Goal: Check status

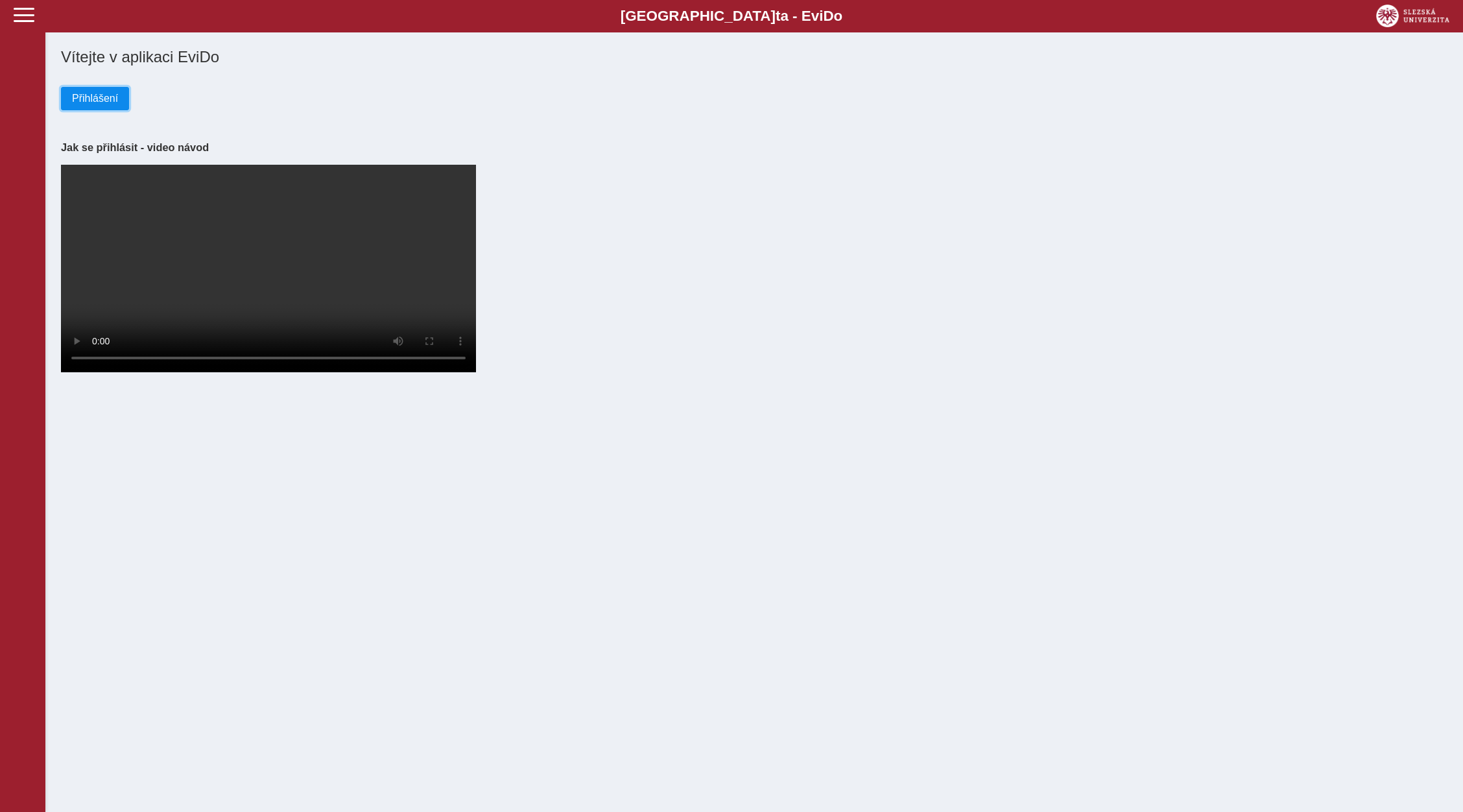
click at [83, 100] on span "Přihlášení" at bounding box center [95, 98] width 46 height 12
click at [103, 91] on button "Přihlášení" at bounding box center [95, 98] width 68 height 23
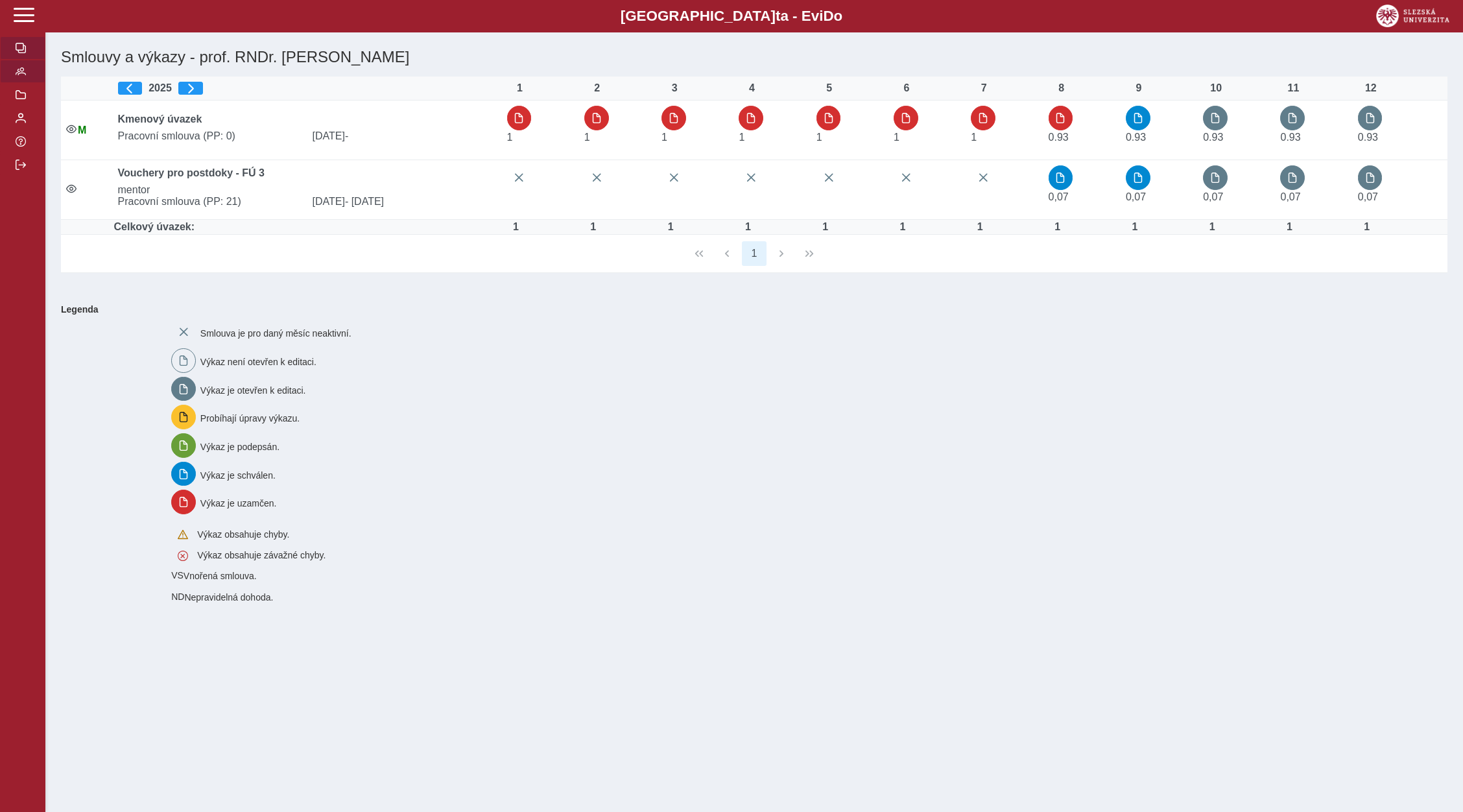
click at [18, 76] on span "button" at bounding box center [21, 71] width 10 height 10
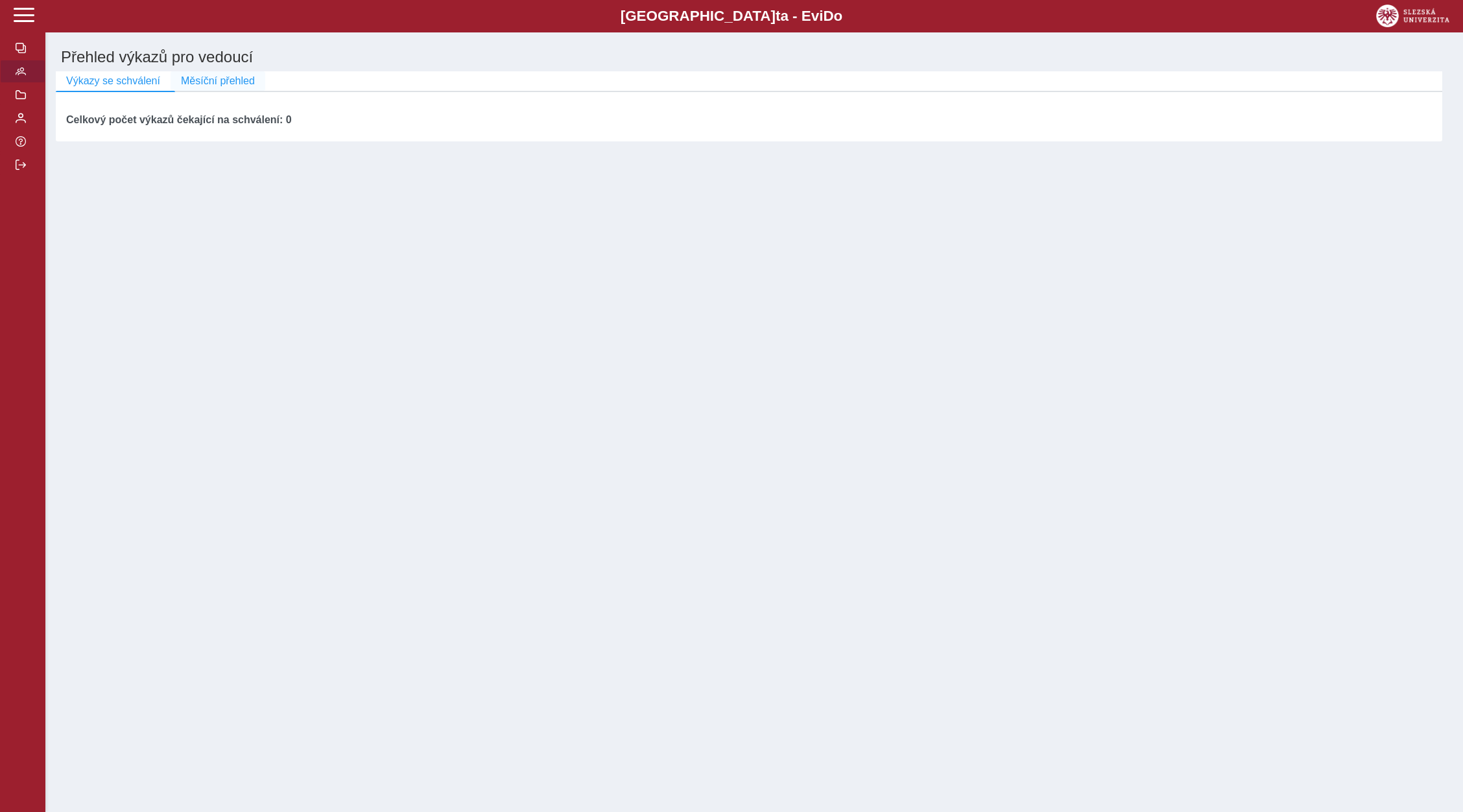
click at [214, 81] on span "Měsíční přehled" at bounding box center [217, 81] width 74 height 12
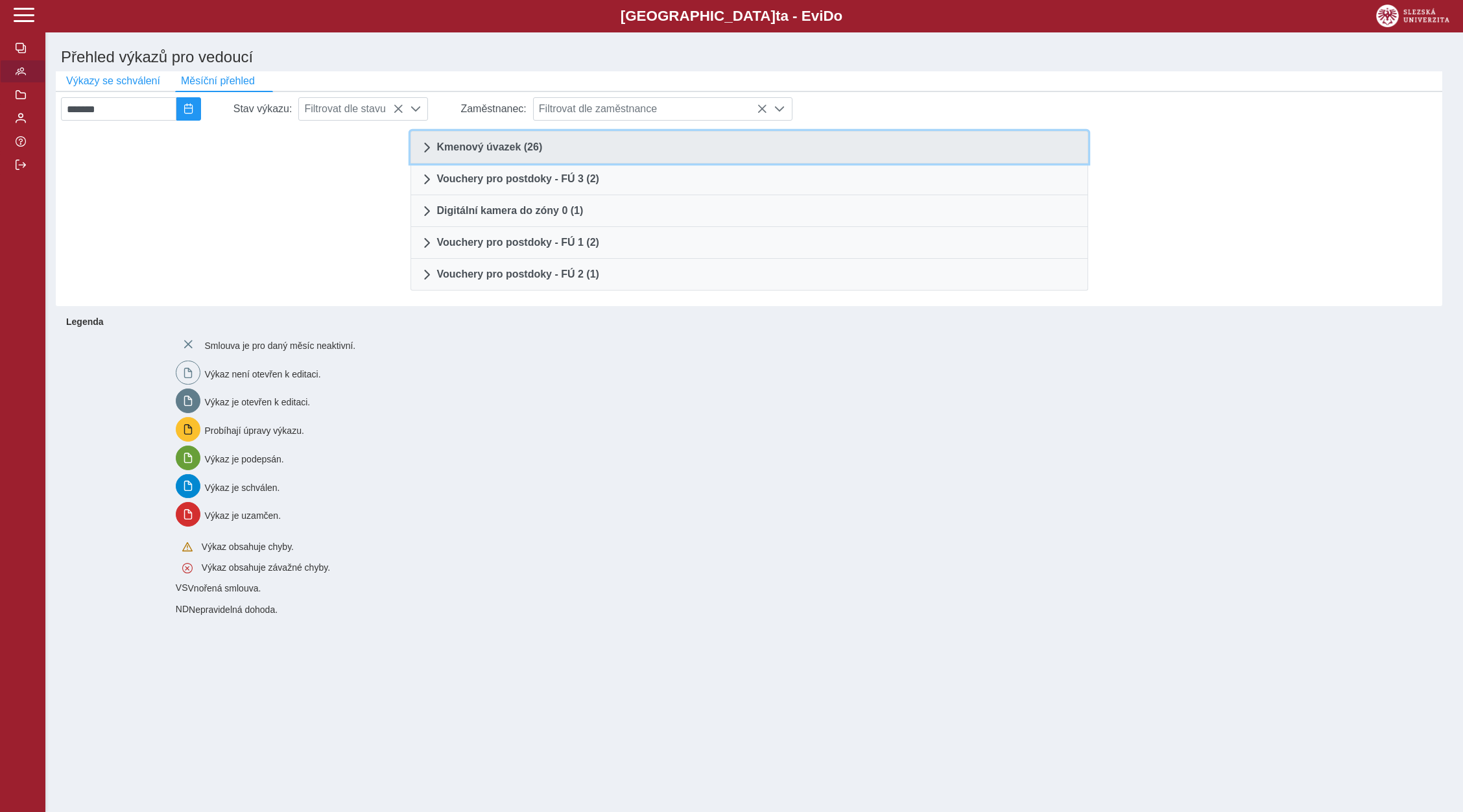
click at [504, 142] on link "Kmenový úvazek (26)" at bounding box center [749, 147] width 678 height 32
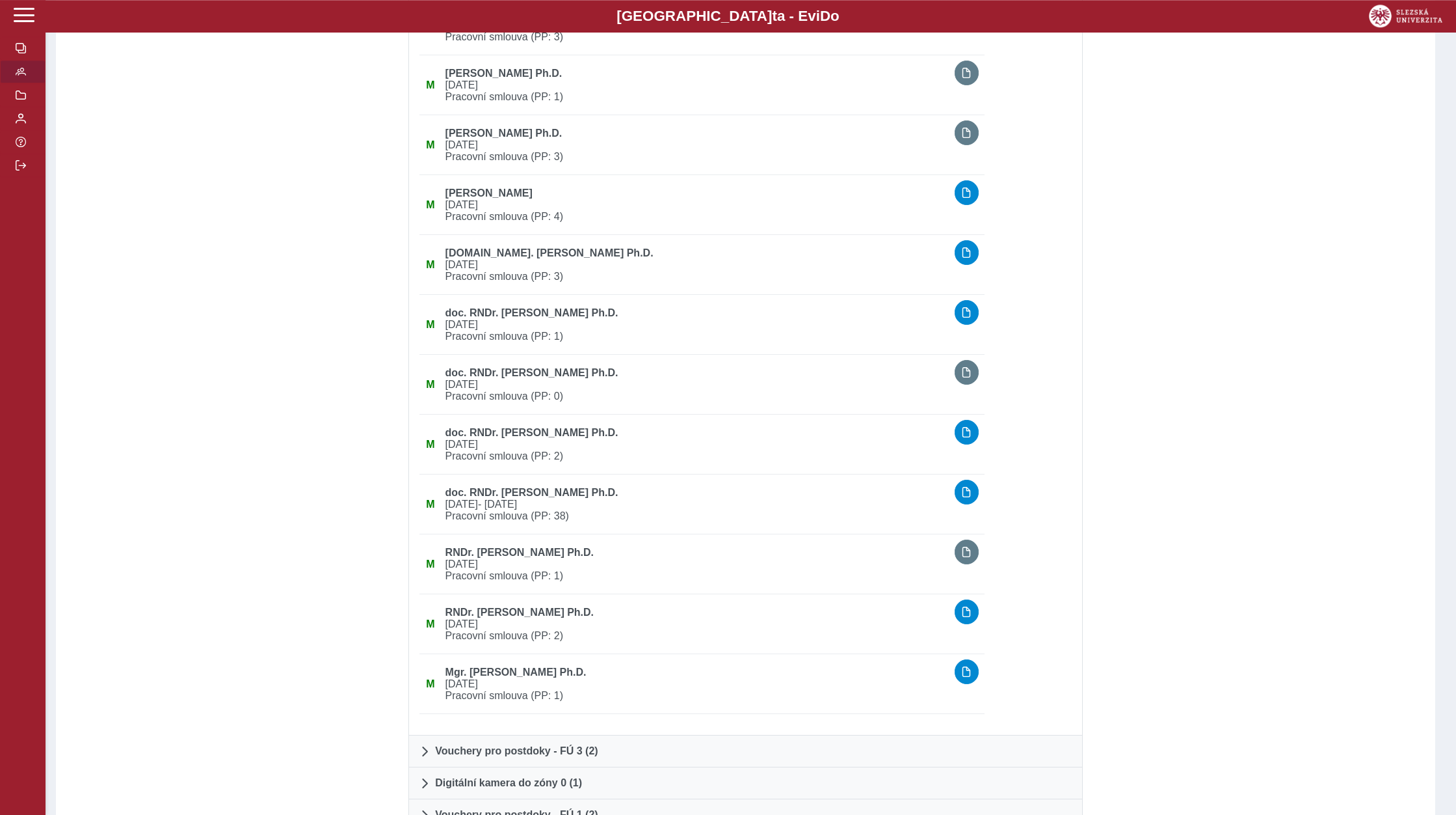
scroll to position [1062, 0]
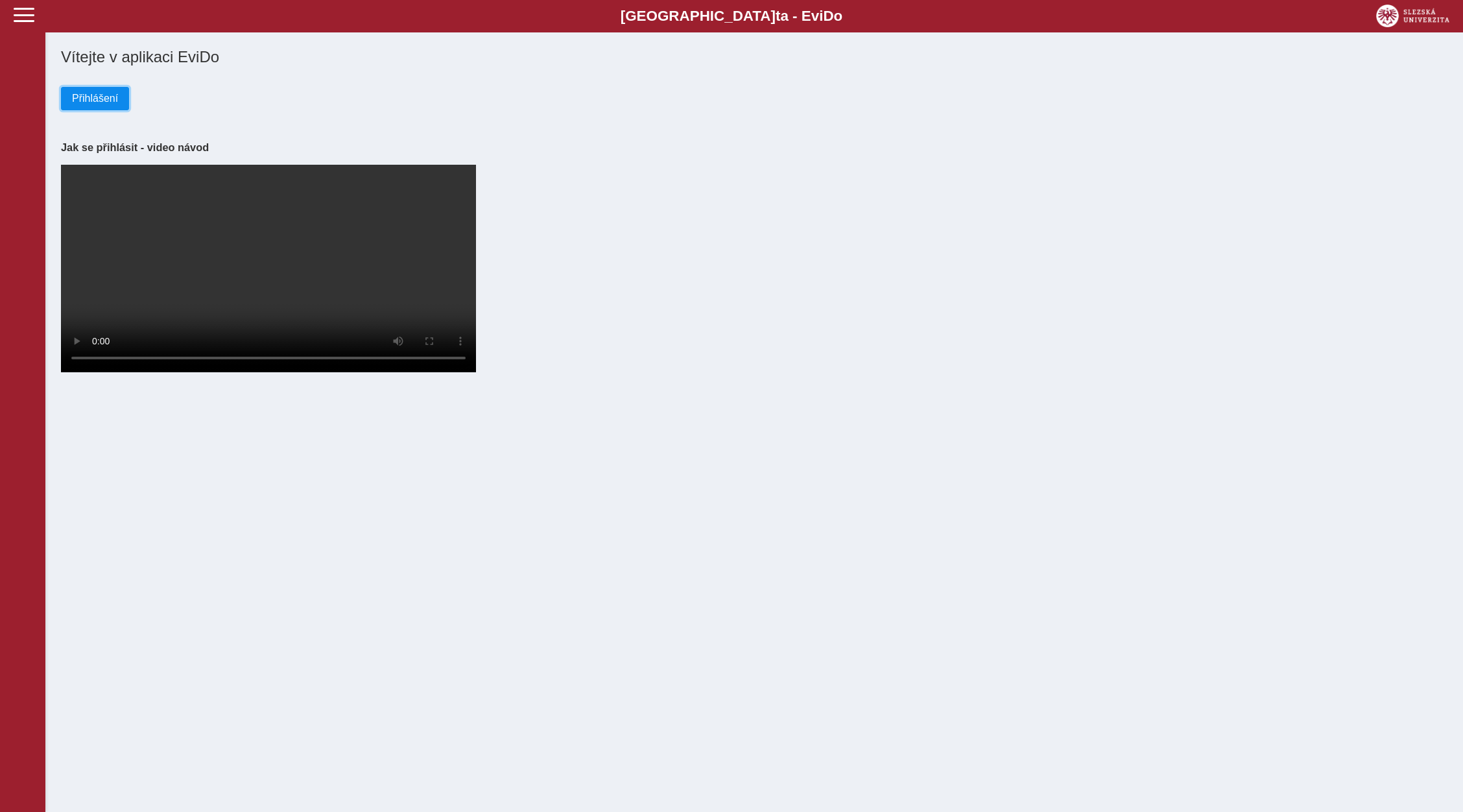
click at [90, 97] on span "Přihlášení" at bounding box center [95, 98] width 46 height 12
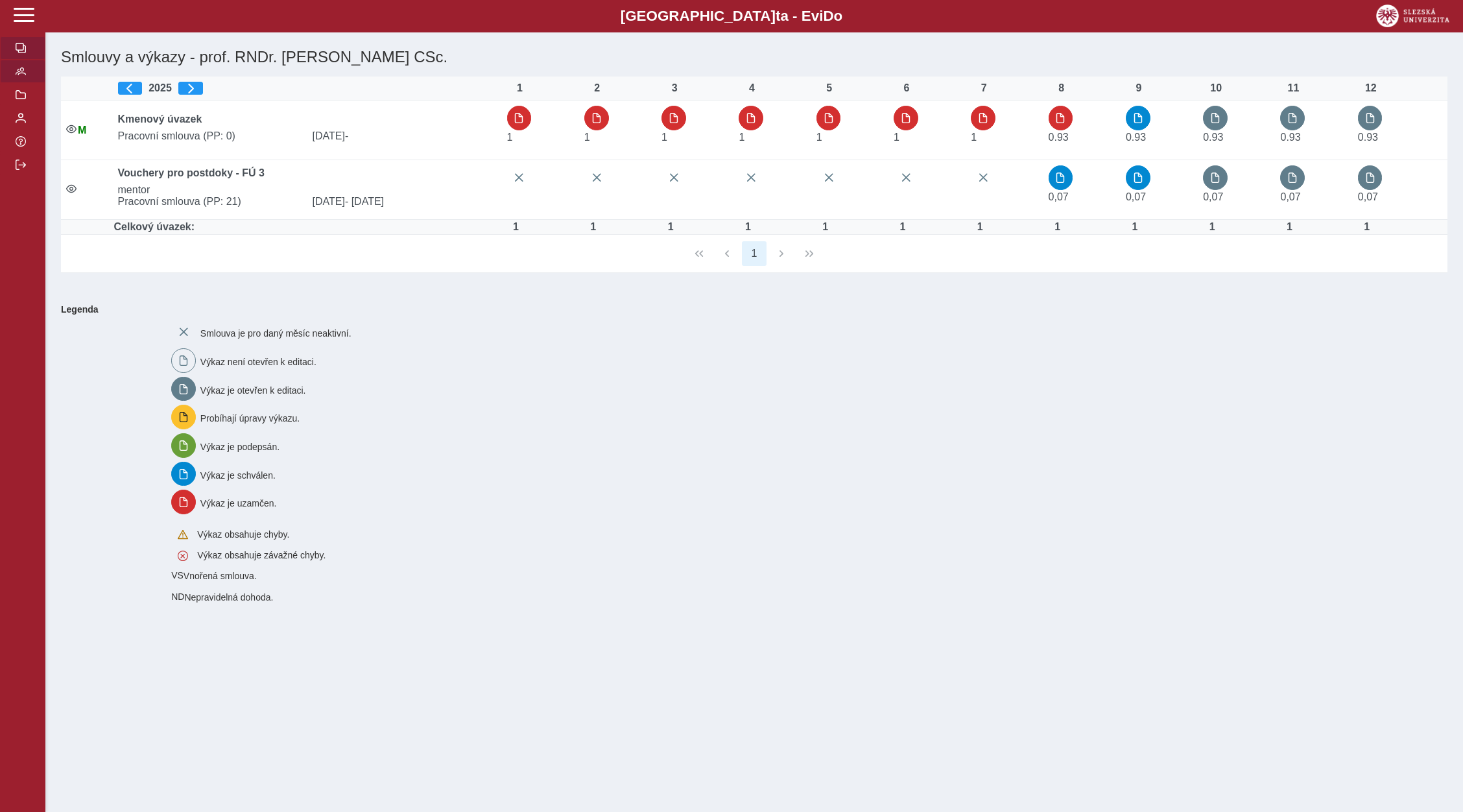
click at [23, 76] on span "button" at bounding box center [21, 71] width 10 height 10
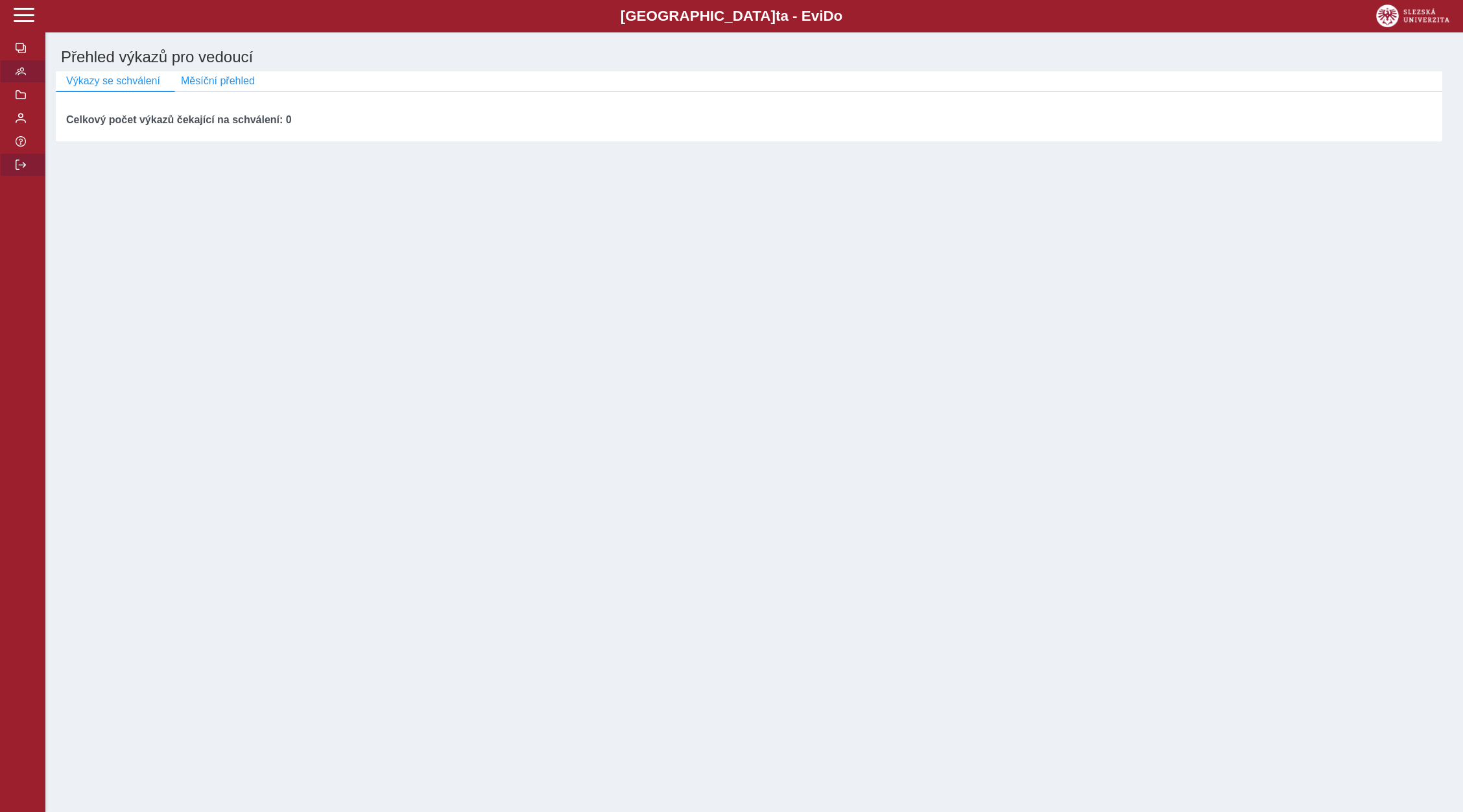
click at [14, 176] on button "button" at bounding box center [23, 164] width 46 height 23
